Goal: Transaction & Acquisition: Subscribe to service/newsletter

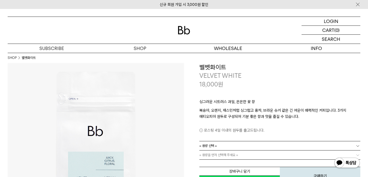
click at [183, 35] on div at bounding box center [184, 30] width 352 height 27
click at [186, 31] on img at bounding box center [184, 30] width 12 height 8
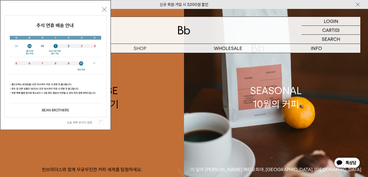
click at [105, 8] on button "닫기" at bounding box center [104, 9] width 5 height 5
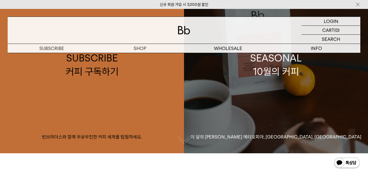
scroll to position [23, 0]
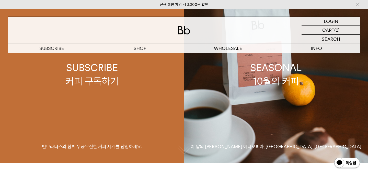
click at [69, 89] on link "SUBSCRIBE 커피 구독하기 빈브라더스와 함께 무궁무진한 커피 세계를 탐험하세요." at bounding box center [92, 74] width 184 height 177
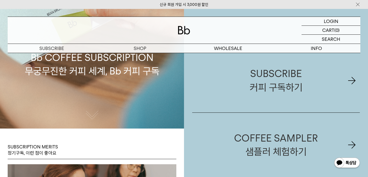
scroll to position [57, 0]
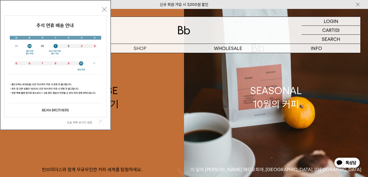
click at [104, 10] on button "닫기" at bounding box center [104, 9] width 5 height 5
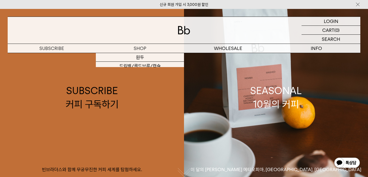
click at [0, 0] on p "구독" at bounding box center [0, 0] width 0 height 0
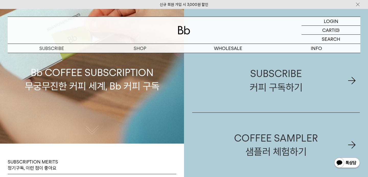
click at [107, 96] on div "Bb COFFEE SUBSCRIPTION 무궁무진한 커피 세계, Bb 커피 구독" at bounding box center [92, 55] width 184 height 177
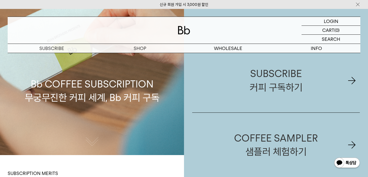
scroll to position [39, 0]
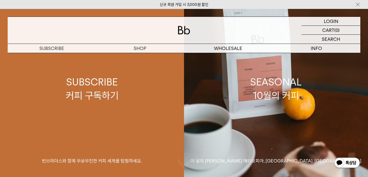
click at [104, 115] on link "SUBSCRIBE 커피 구독하기 빈브라더스와 함께 무궁무진한 커피 세계를 탐험하세요." at bounding box center [92, 88] width 184 height 177
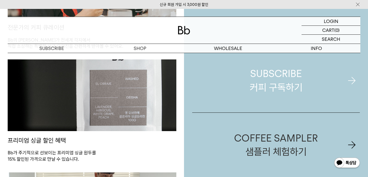
scroll to position [275, 0]
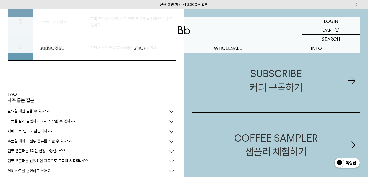
click at [164, 114] on div "필요할 때만 받을 수 있나요?" at bounding box center [92, 111] width 168 height 10
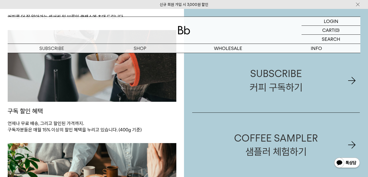
scroll to position [383, 0]
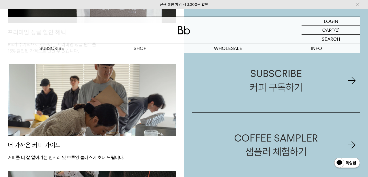
drag, startPoint x: 131, startPoint y: 93, endPoint x: 206, endPoint y: 4, distance: 116.3
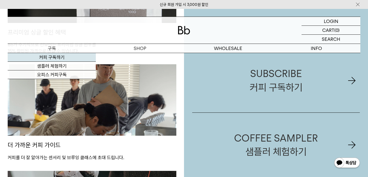
click at [58, 58] on link "커피 구독하기" at bounding box center [52, 57] width 88 height 9
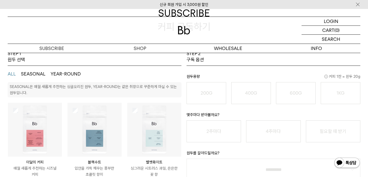
scroll to position [64, 0]
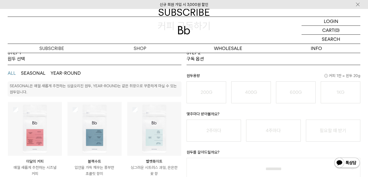
click at [32, 72] on button "SEASONAL" at bounding box center [33, 73] width 25 height 6
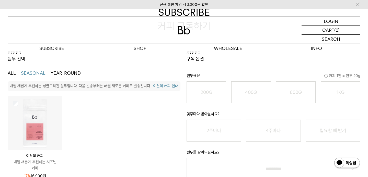
click at [164, 91] on div "이달의 커피 매월 새롭게 추천하는 시즈널 커피 17% 16,900 원 블랙수트 13% 원 13%" at bounding box center [95, 137] width 174 height 93
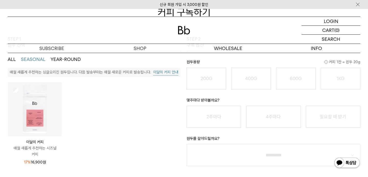
scroll to position [80, 0]
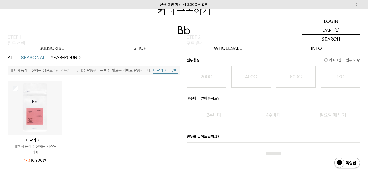
click at [16, 57] on ul "ALL SEASONAL YEAR-ROUND" at bounding box center [95, 58] width 174 height 16
click at [11, 56] on button "ALL" at bounding box center [12, 58] width 8 height 6
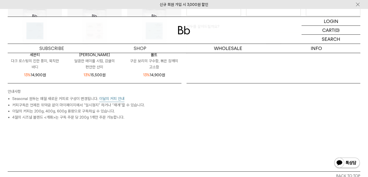
scroll to position [0, 0]
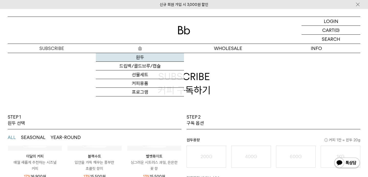
click at [146, 53] on link "원두" at bounding box center [140, 57] width 88 height 9
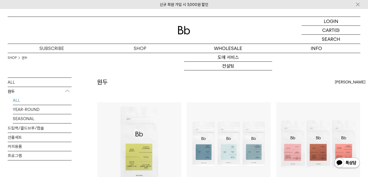
click at [189, 28] on img at bounding box center [184, 30] width 12 height 8
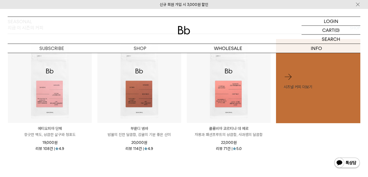
scroll to position [209, 0]
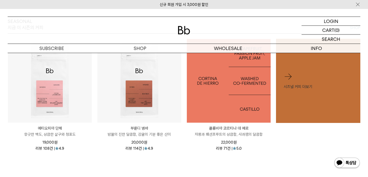
click at [240, 90] on img at bounding box center [229, 81] width 84 height 84
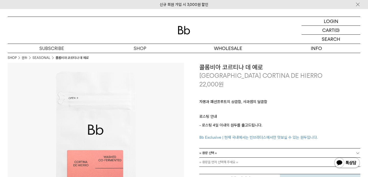
click at [180, 31] on img at bounding box center [184, 30] width 12 height 8
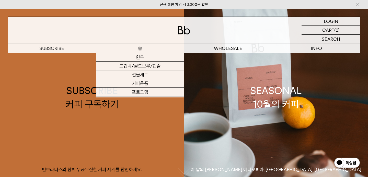
click at [140, 50] on p "숍" at bounding box center [140, 48] width 88 height 9
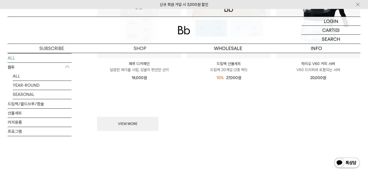
scroll to position [793, 0]
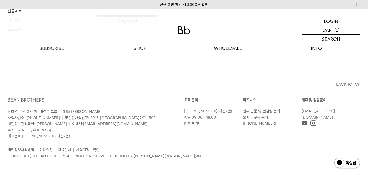
click at [180, 30] on img at bounding box center [184, 30] width 12 height 8
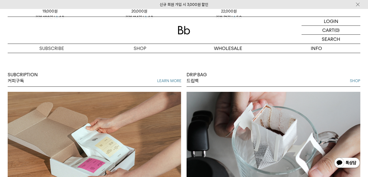
scroll to position [332, 0]
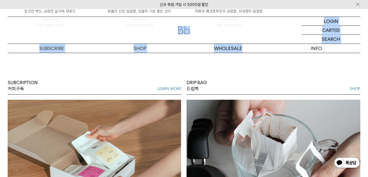
drag, startPoint x: 208, startPoint y: 43, endPoint x: 191, endPoint y: 46, distance: 16.7
click at [192, 46] on div "LOGIN 로그인 LOGIN 로그인 CART 장바구니 (0) SEARCH 검색 검색폼 ** 추천상품 최근검색어 닫기" at bounding box center [184, 35] width 352 height 36
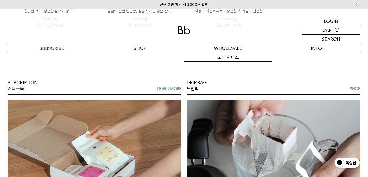
drag, startPoint x: 336, startPoint y: 67, endPoint x: 332, endPoint y: 67, distance: 3.3
click at [336, 67] on div "SUBCRIPTION 커피구독 LEARN MORE 원두 선택은 Bb에게 맡기고, 커피 생활의 즐거움만 누리세요. DRIP BAG 드립백 SHO…" at bounding box center [184, 130] width 368 height 179
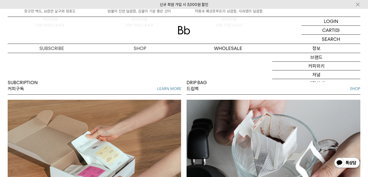
click at [316, 51] on p "정보" at bounding box center [316, 48] width 88 height 9
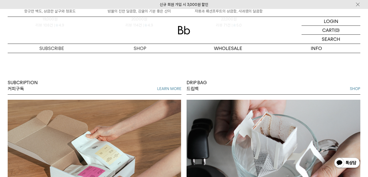
click at [234, 53] on div "LOGIN 로그인 LOGIN 로그인 CART 장바구니 (0) SEARCH 검색 검색폼 ** 추천상품" at bounding box center [184, 35] width 352 height 37
click at [234, 46] on p "도매" at bounding box center [228, 48] width 88 height 9
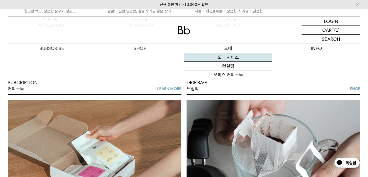
click at [233, 59] on link "도매 서비스" at bounding box center [228, 57] width 88 height 9
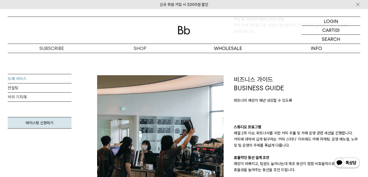
scroll to position [434, 0]
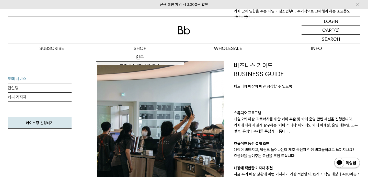
click at [181, 28] on img at bounding box center [184, 30] width 12 height 8
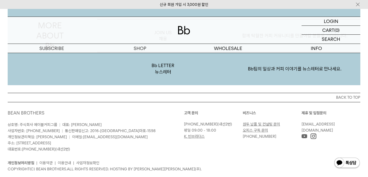
scroll to position [989, 0]
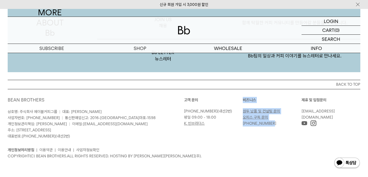
drag, startPoint x: 237, startPoint y: 124, endPoint x: 260, endPoint y: 132, distance: 24.1
click at [260, 132] on div "고객 문의 [PHONE_NUMBER] (내선2번) 평일 09:00 - 18:00 K. 빈브라더스 [GEOGRAPHIC_DATA] 원두 납품 및…" at bounding box center [272, 118] width 176 height 42
